Goal: Transaction & Acquisition: Book appointment/travel/reservation

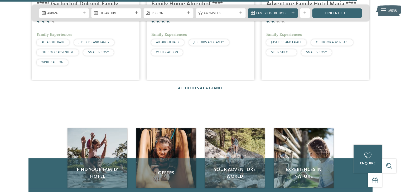
scroll to position [1160, 0]
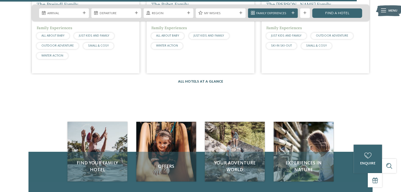
click at [188, 80] on link "All hotels at a glance" at bounding box center [200, 82] width 45 height 4
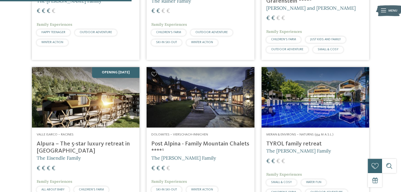
scroll to position [554, 0]
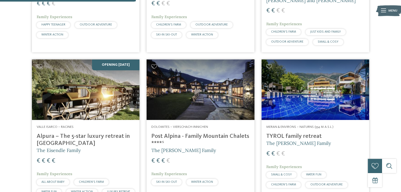
click at [84, 94] on img at bounding box center [86, 90] width 108 height 61
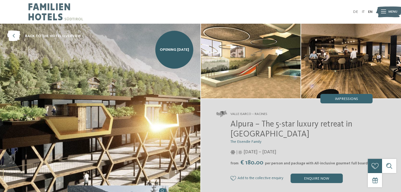
scroll to position [158, 0]
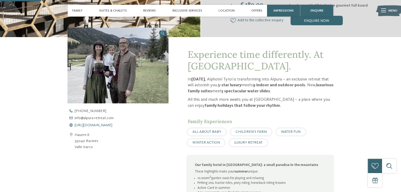
click at [112, 126] on span "https://www.alpura-retreat.com/en" at bounding box center [94, 126] width 38 height 4
